Goal: Register for event/course

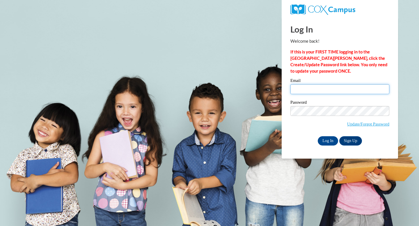
click at [301, 88] on input "Email" at bounding box center [339, 89] width 99 height 10
type input "blunktm@vcu.edu"
click at [326, 105] on label "Password" at bounding box center [339, 103] width 99 height 6
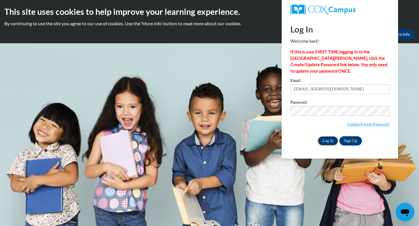
click at [328, 140] on input "Log In" at bounding box center [327, 140] width 20 height 9
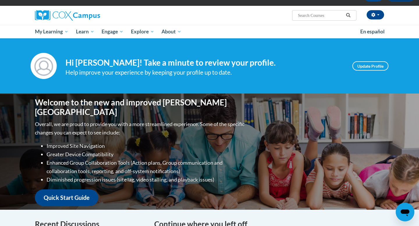
scroll to position [34, 0]
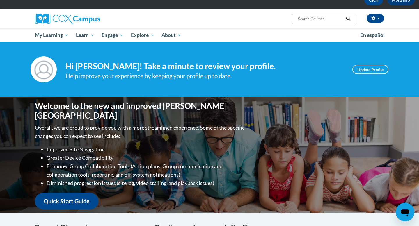
click at [308, 22] on input "Search..." at bounding box center [320, 18] width 47 height 7
type input "Oral language"
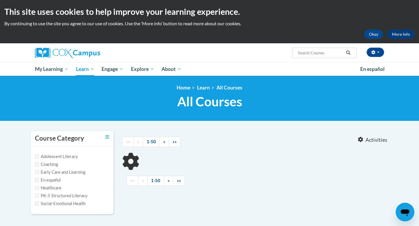
type input "Oral language"
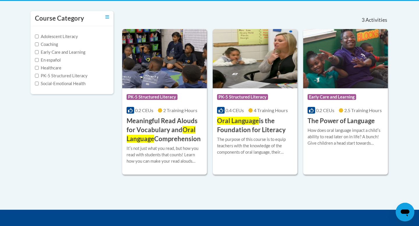
scroll to position [117, 0]
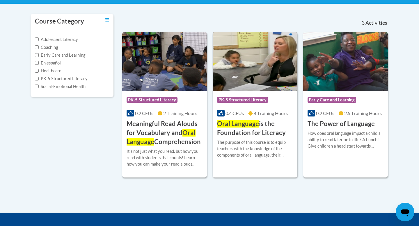
click at [235, 115] on span "0.4 CEUs" at bounding box center [234, 113] width 18 height 6
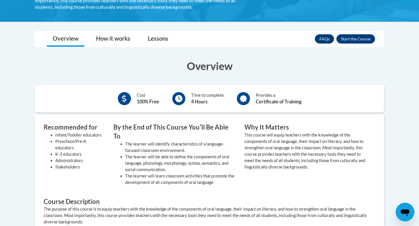
scroll to position [153, 0]
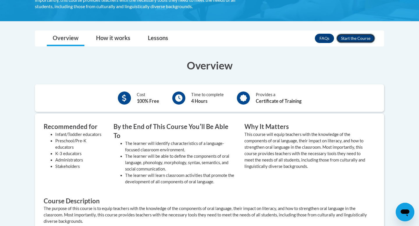
click at [347, 38] on button "Enroll" at bounding box center [355, 38] width 39 height 9
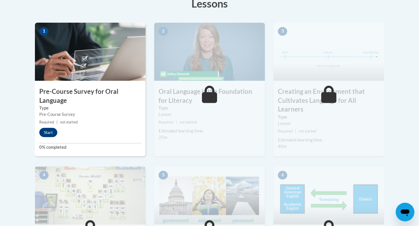
scroll to position [173, 0]
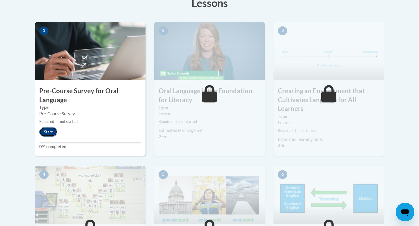
click at [41, 131] on button "Start" at bounding box center [48, 131] width 18 height 9
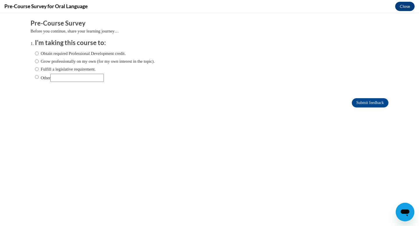
scroll to position [0, 0]
click at [71, 61] on label "Grow professionally on my own (for my own interest in the topic)." at bounding box center [95, 61] width 120 height 6
click at [39, 61] on input "Grow professionally on my own (for my own interest in the topic)." at bounding box center [37, 61] width 4 height 6
radio input "true"
click at [351, 103] on input "Submit feedback" at bounding box center [369, 102] width 37 height 9
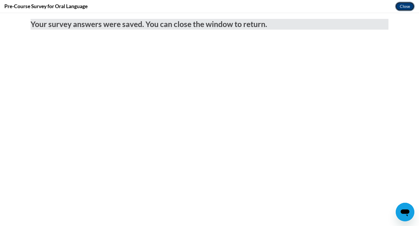
click at [406, 8] on button "Close" at bounding box center [404, 6] width 19 height 9
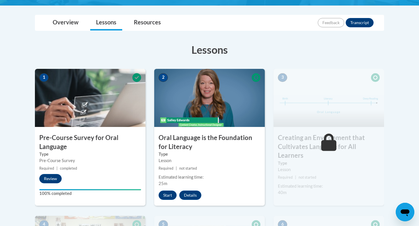
scroll to position [127, 0]
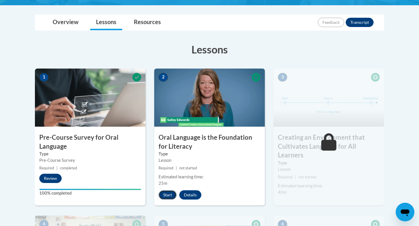
click at [169, 192] on button "Start" at bounding box center [167, 194] width 18 height 9
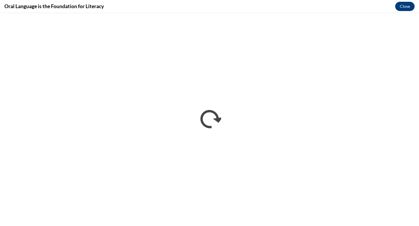
scroll to position [0, 0]
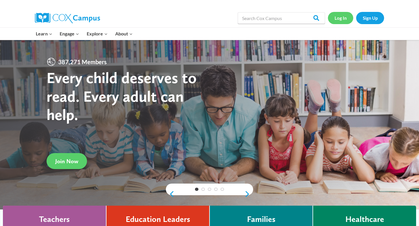
click at [337, 20] on link "Log In" at bounding box center [340, 18] width 25 height 12
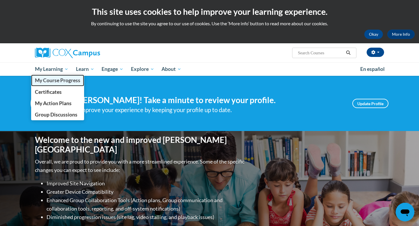
click at [62, 81] on span "My Course Progress" at bounding box center [57, 80] width 45 height 6
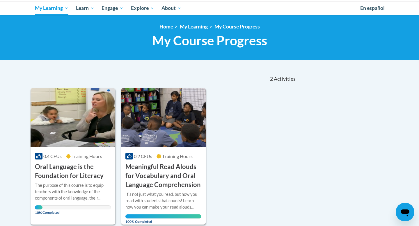
scroll to position [64, 0]
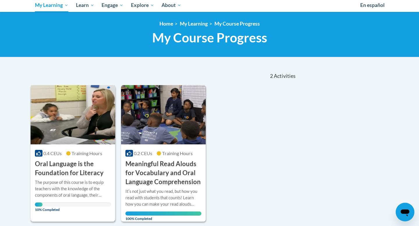
click at [60, 156] on div "0.4 CEUs Training Hours" at bounding box center [73, 153] width 76 height 6
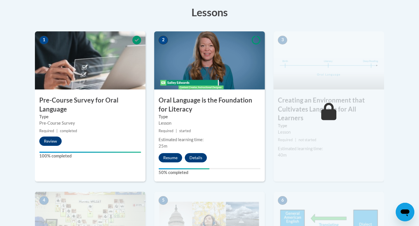
scroll to position [164, 0]
